Goal: Transaction & Acquisition: Purchase product/service

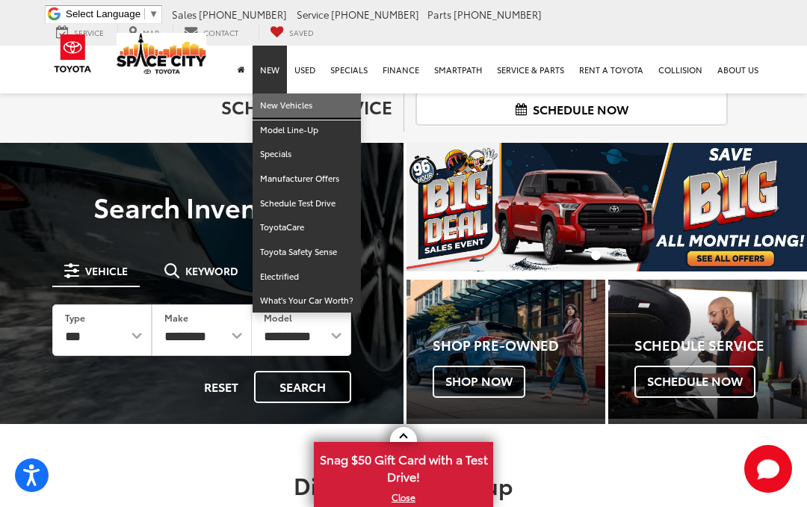
click at [276, 103] on link "New Vehicles" at bounding box center [307, 105] width 108 height 25
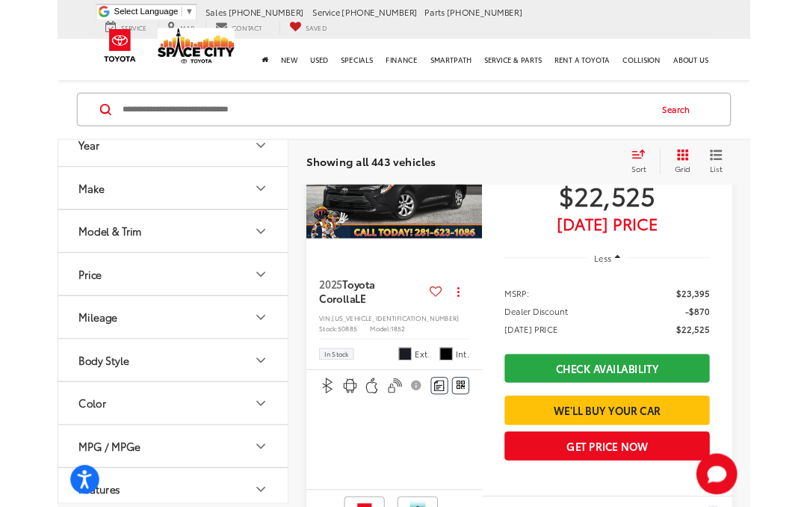
scroll to position [166, 0]
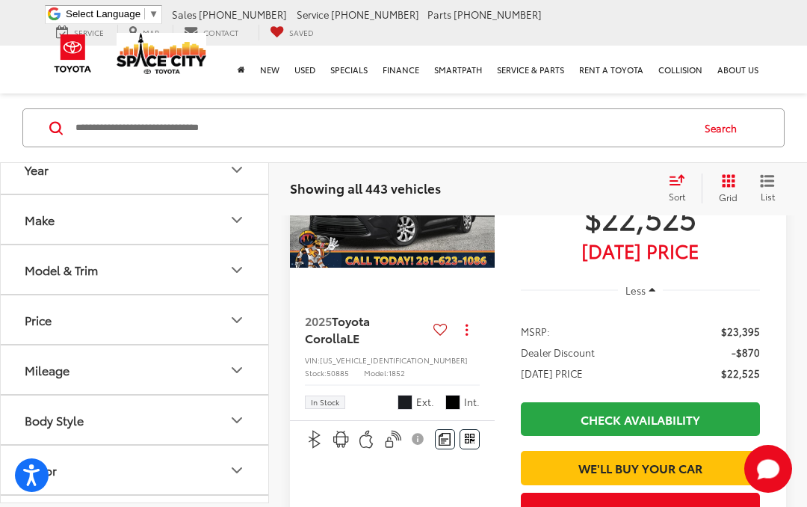
click at [43, 266] on div "Model & Trim" at bounding box center [61, 269] width 73 height 14
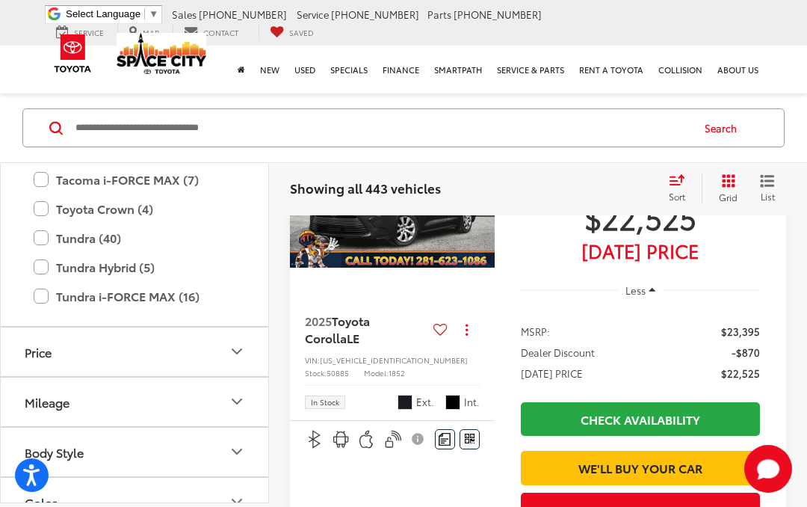
scroll to position [839, 0]
click at [57, 234] on label "Tundra (40)" at bounding box center [135, 238] width 202 height 26
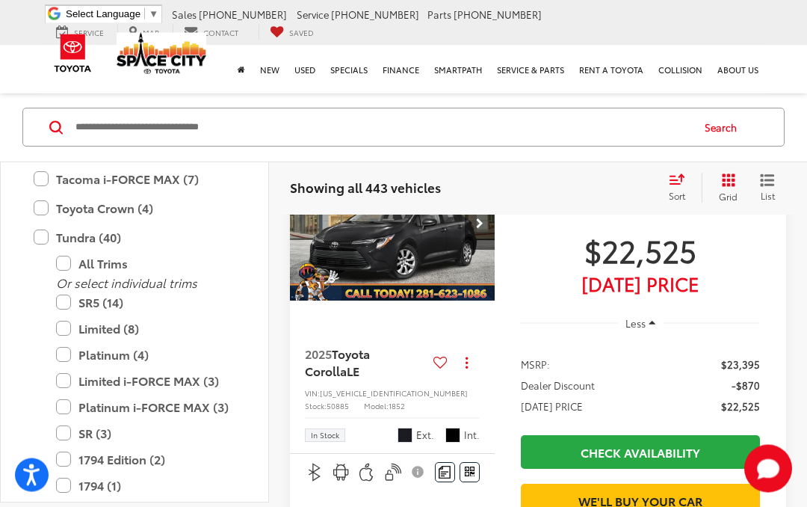
scroll to position [62, 0]
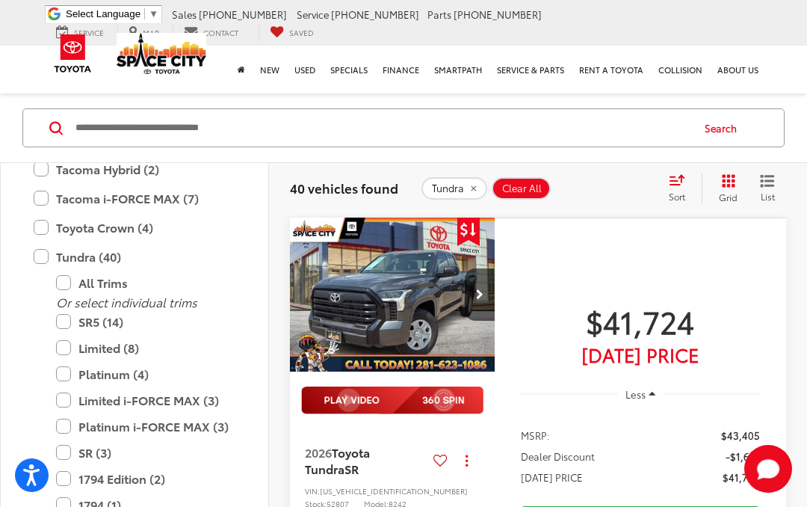
click at [64, 473] on label "1794 Edition (2)" at bounding box center [145, 479] width 179 height 26
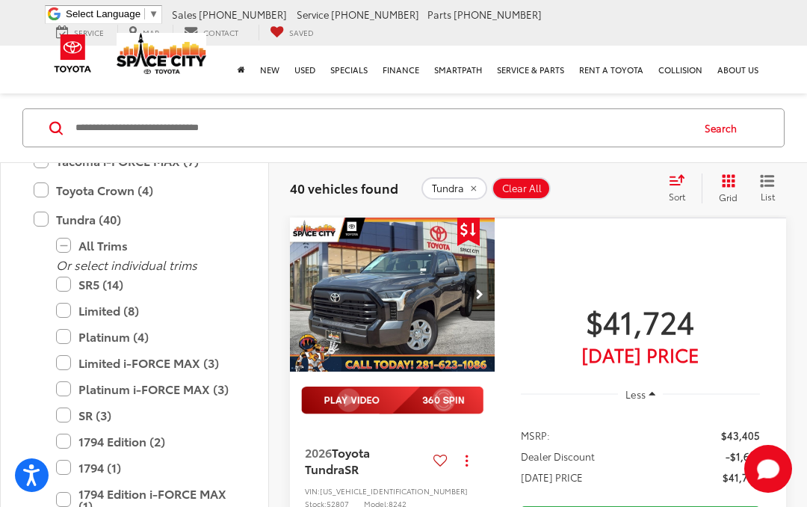
scroll to position [881, 0]
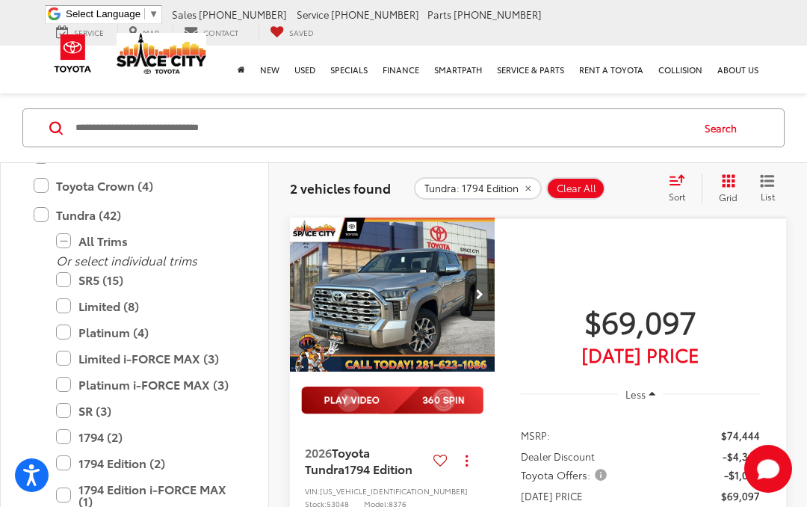
click at [72, 437] on label "1794 (2)" at bounding box center [145, 437] width 179 height 26
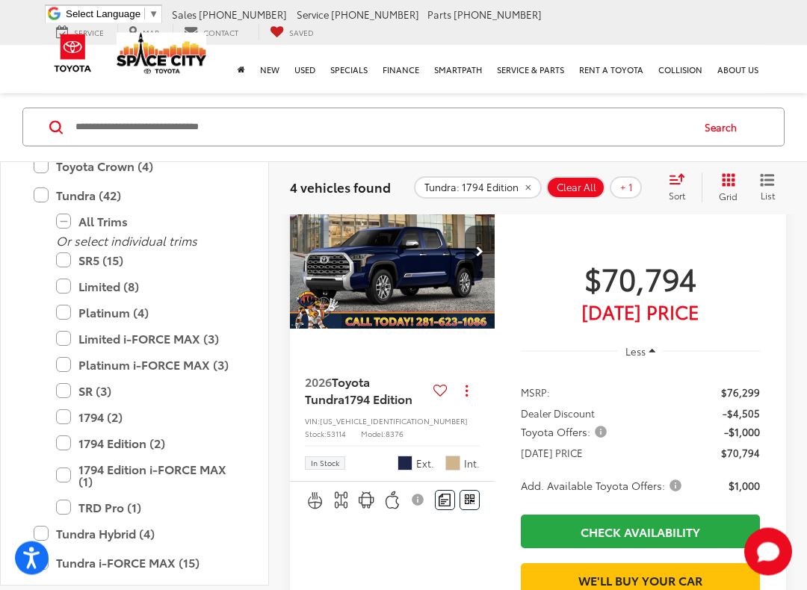
scroll to position [700, 0]
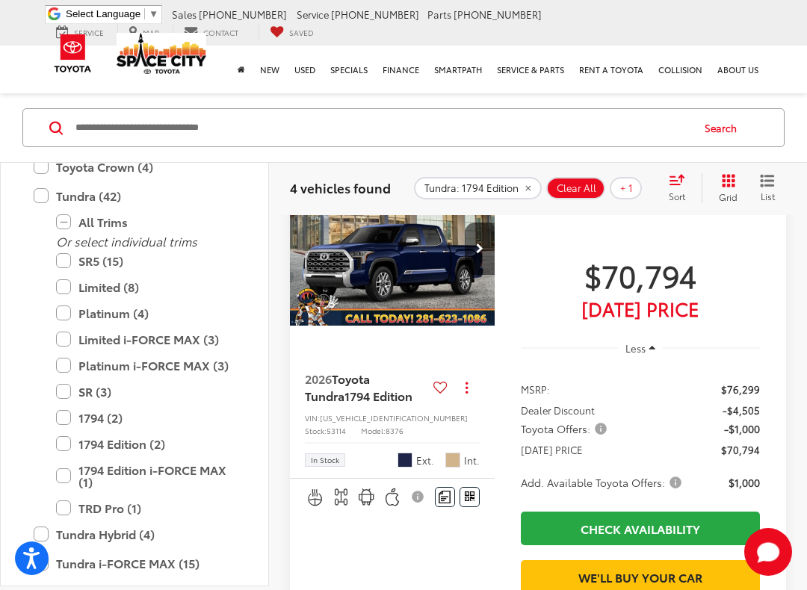
click at [444, 327] on img "2026 Toyota Tundra 1794 Edition 0" at bounding box center [392, 249] width 207 height 155
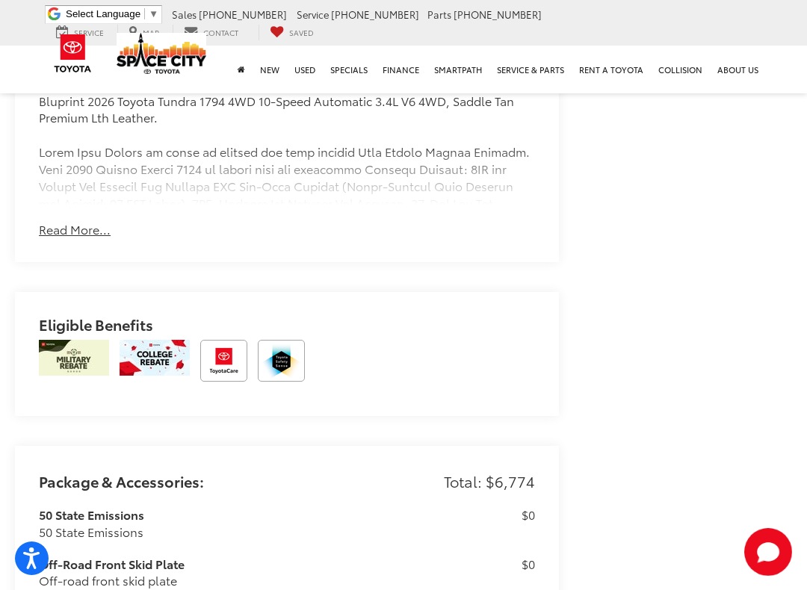
scroll to position [1333, 0]
click at [55, 234] on button "Read More..." at bounding box center [75, 228] width 72 height 17
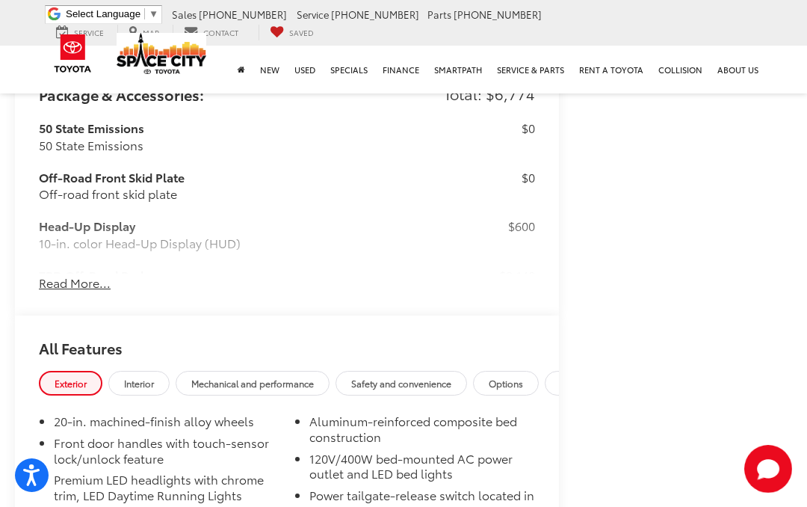
click at [54, 274] on button "Read More..." at bounding box center [75, 282] width 72 height 17
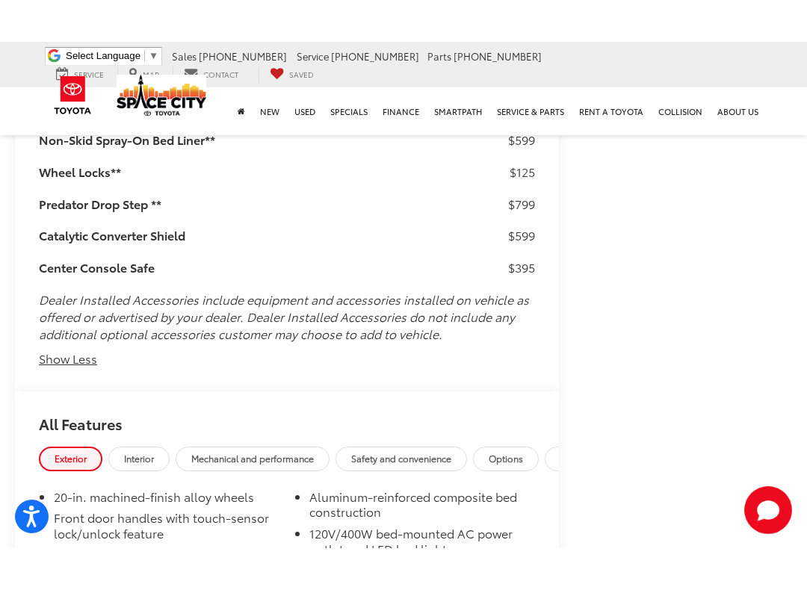
scroll to position [3487, 0]
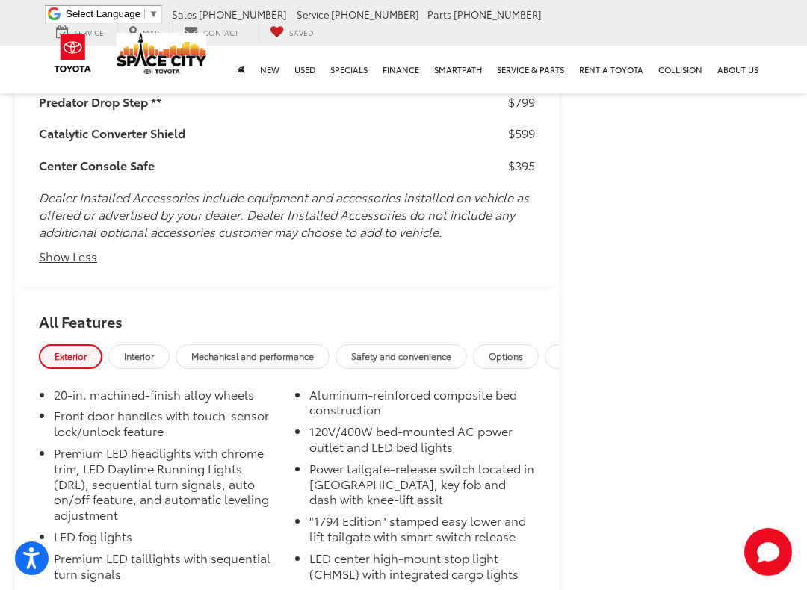
click at [140, 350] on span "Interior" at bounding box center [139, 356] width 30 height 13
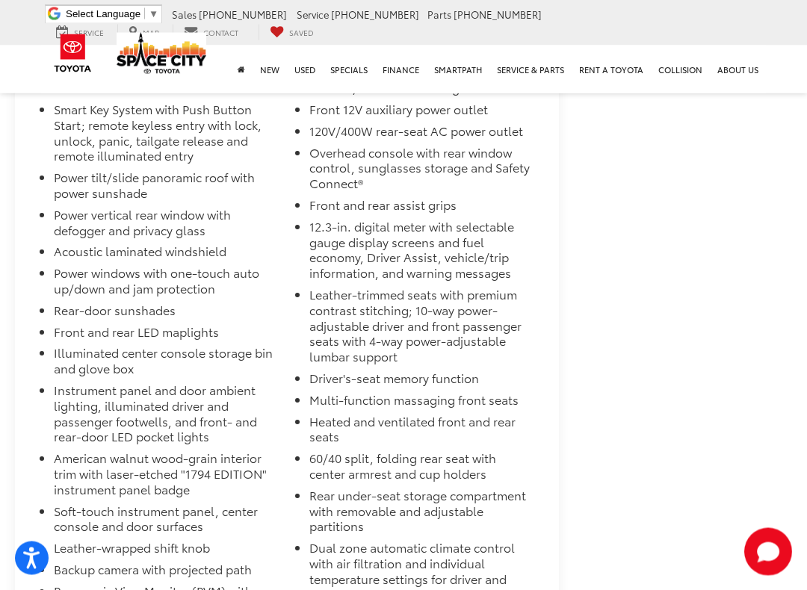
scroll to position [3860, 0]
